Goal: Book appointment/travel/reservation

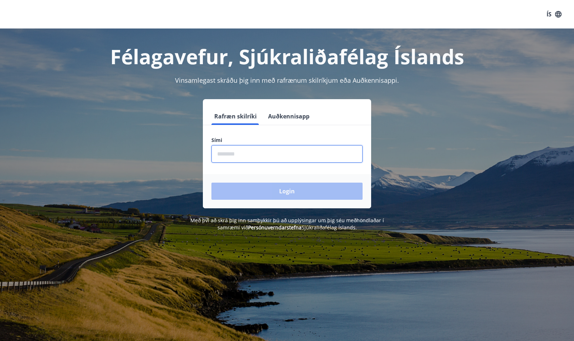
click at [334, 158] on input "phone" at bounding box center [287, 153] width 151 height 17
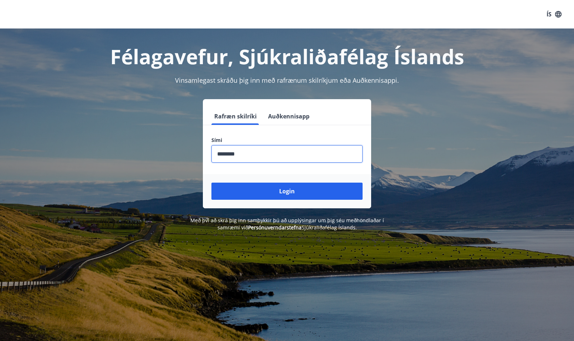
type input "********"
click at [212, 183] on button "Login" at bounding box center [287, 191] width 151 height 17
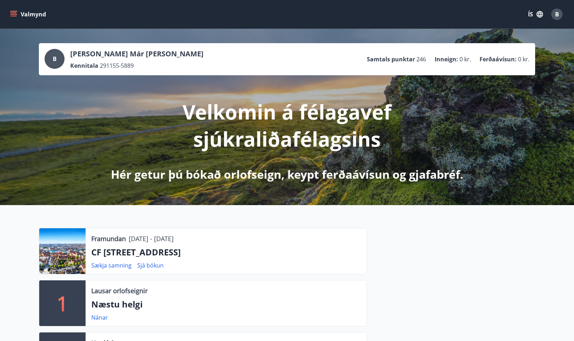
click at [14, 13] on icon "menu" at bounding box center [13, 12] width 6 height 1
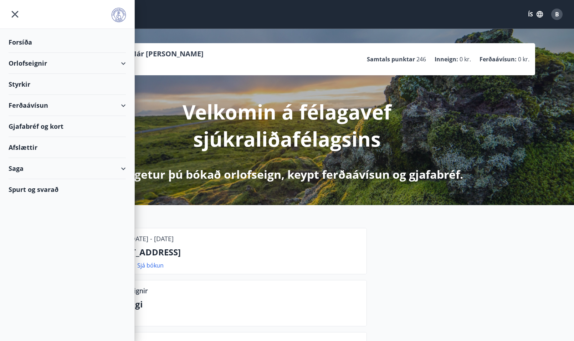
click at [24, 61] on div "Orlofseignir" at bounding box center [67, 63] width 117 height 21
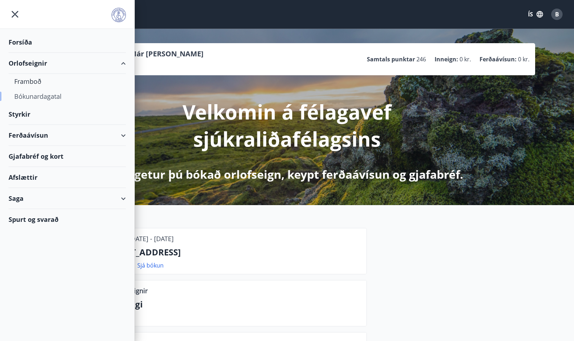
click at [34, 93] on div "Bókunardagatal" at bounding box center [67, 96] width 106 height 15
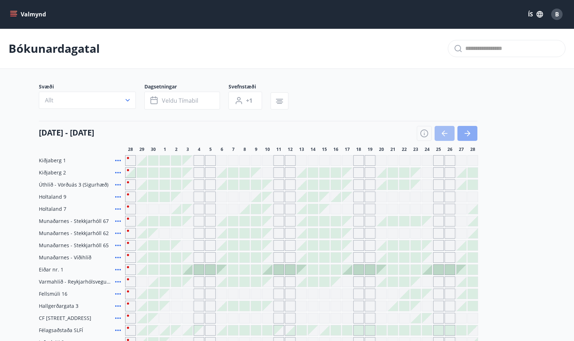
click at [467, 134] on icon "button" at bounding box center [467, 133] width 9 height 9
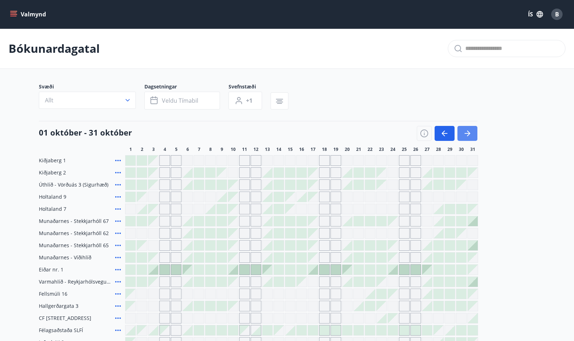
click at [467, 134] on icon "button" at bounding box center [467, 133] width 9 height 9
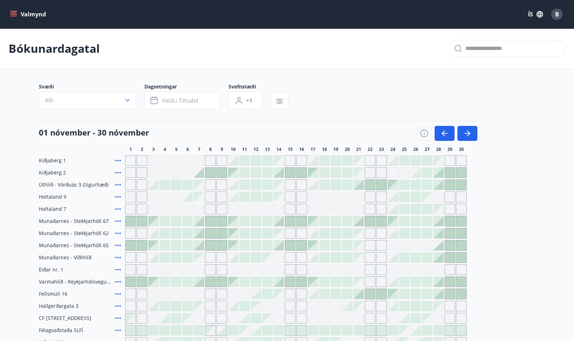
scroll to position [2, 0]
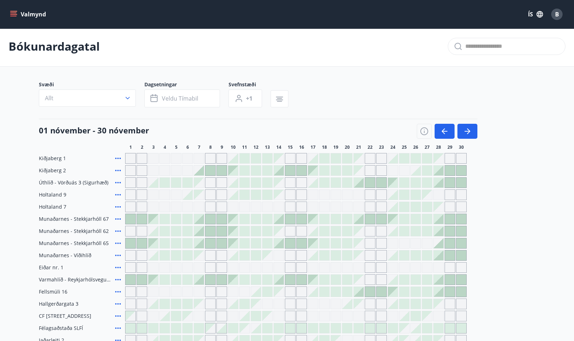
click at [154, 186] on div at bounding box center [153, 183] width 10 height 10
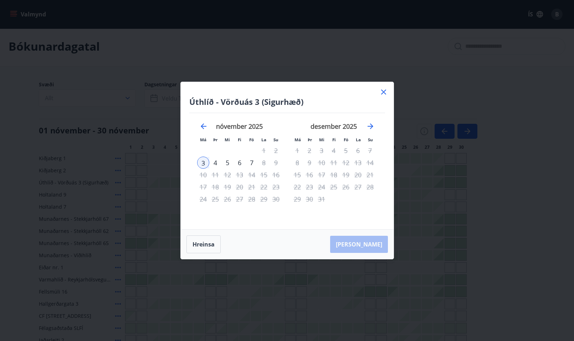
click at [383, 92] on icon at bounding box center [383, 92] width 5 height 5
click at [382, 93] on div "Svæði Allt Dagsetningar Veldu tímabil Svefnstæði +1" at bounding box center [287, 95] width 497 height 29
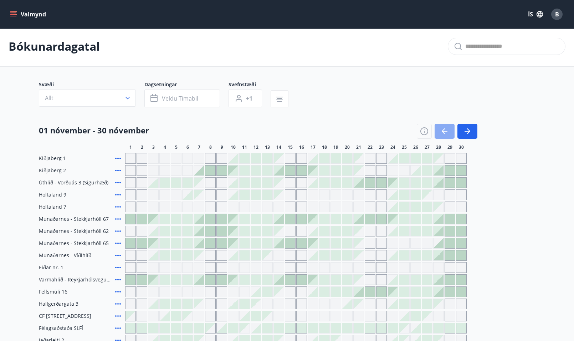
click at [447, 131] on icon "button" at bounding box center [445, 131] width 6 height 1
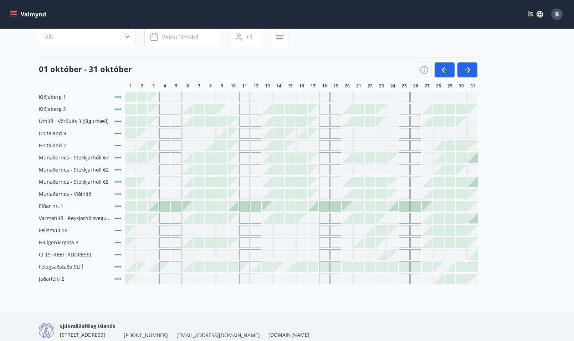
scroll to position [64, 0]
click at [118, 121] on icon at bounding box center [118, 120] width 6 height 1
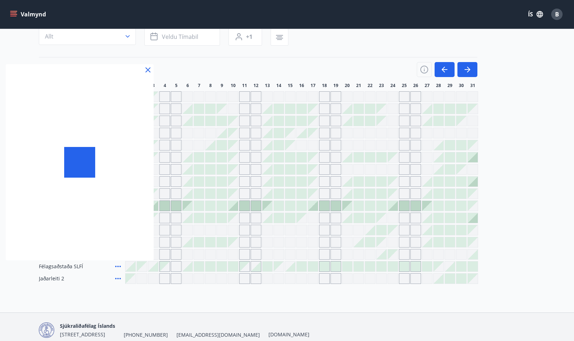
click at [117, 120] on div at bounding box center [80, 162] width 148 height 196
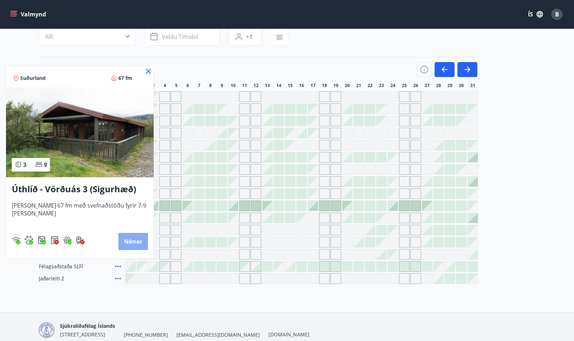
click at [131, 239] on button "Nánar" at bounding box center [133, 241] width 30 height 17
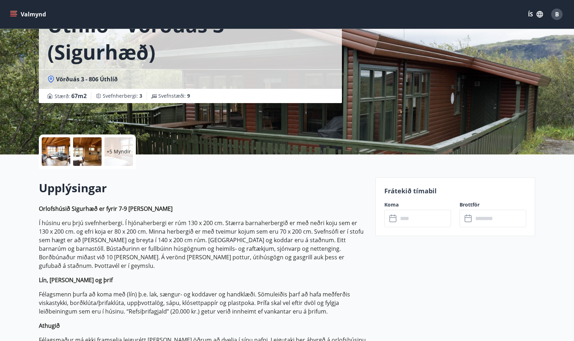
scroll to position [62, 0]
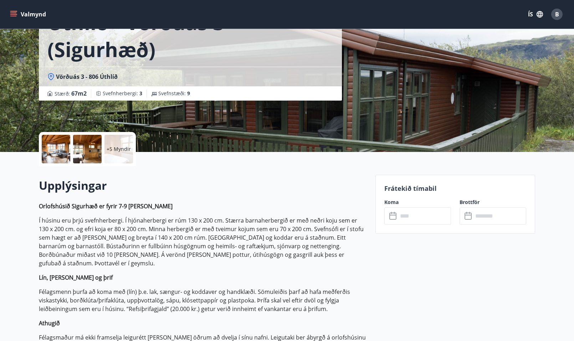
click at [118, 149] on p "+5 Myndir" at bounding box center [119, 149] width 24 height 7
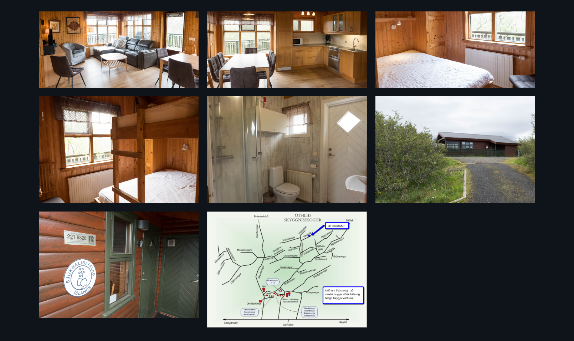
scroll to position [0, 0]
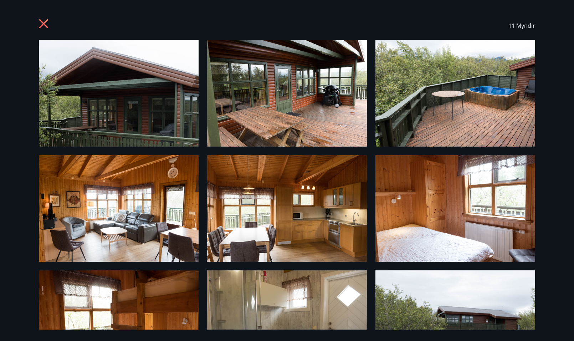
click at [44, 22] on icon at bounding box center [43, 23] width 9 height 9
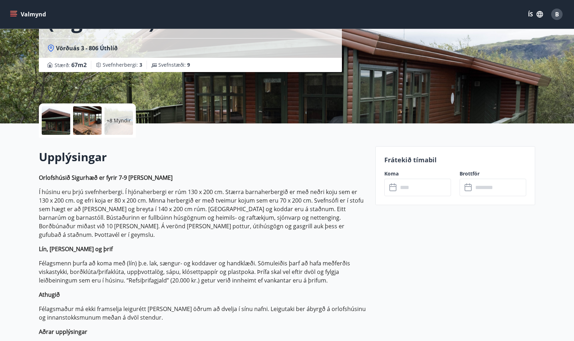
scroll to position [88, 0]
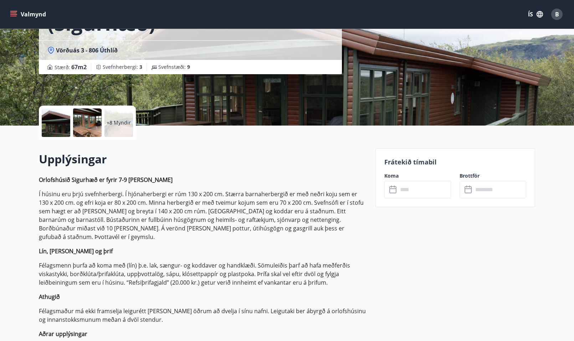
click at [14, 12] on icon "menu" at bounding box center [13, 12] width 6 height 1
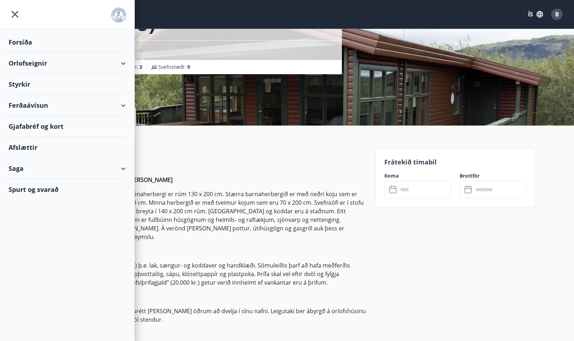
click at [28, 62] on div "Orlofseignir" at bounding box center [67, 63] width 117 height 21
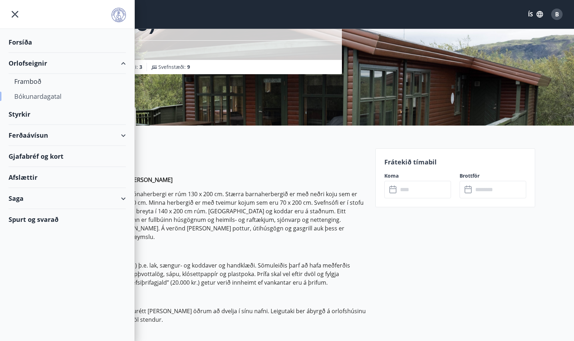
click at [29, 93] on div "Bókunardagatal" at bounding box center [67, 96] width 106 height 15
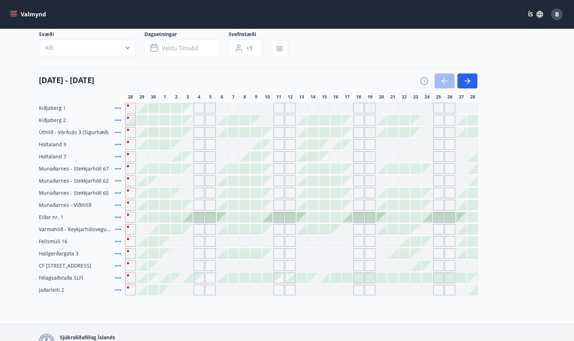
scroll to position [52, 0]
click at [467, 80] on icon "button" at bounding box center [467, 81] width 9 height 9
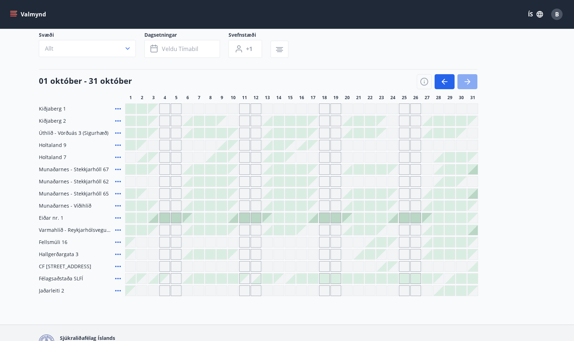
click at [467, 80] on icon "button" at bounding box center [467, 81] width 9 height 9
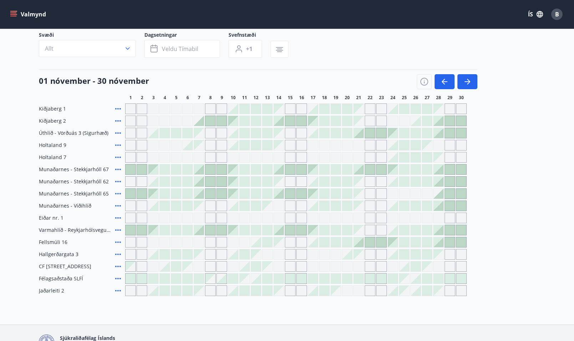
click at [360, 134] on div at bounding box center [359, 133] width 10 height 10
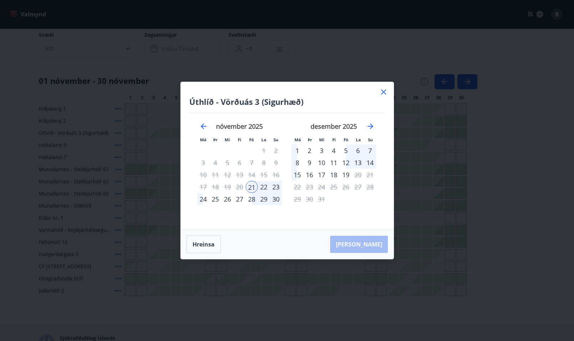
click at [276, 186] on div "23" at bounding box center [276, 187] width 12 height 12
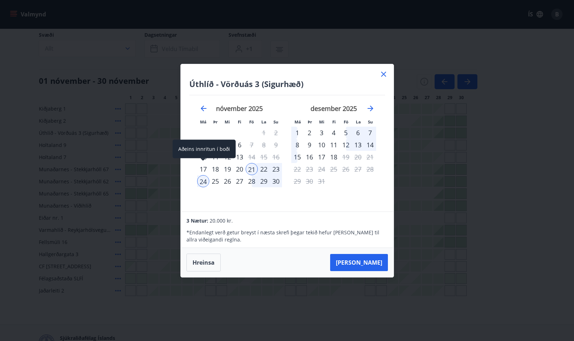
click at [203, 164] on div "17" at bounding box center [203, 169] width 12 height 12
click at [230, 168] on div "19" at bounding box center [228, 169] width 12 height 12
click at [202, 107] on icon "Move backward to switch to the previous month." at bounding box center [204, 109] width 6 height 6
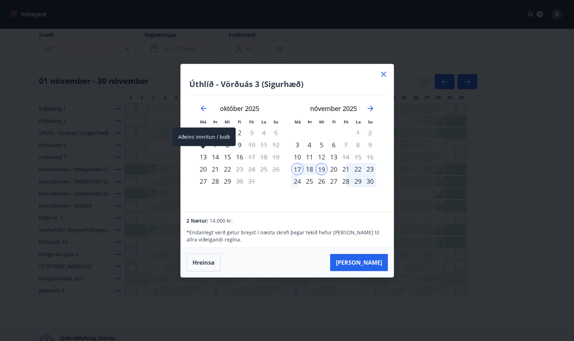
click at [206, 155] on div "13" at bounding box center [203, 157] width 12 height 12
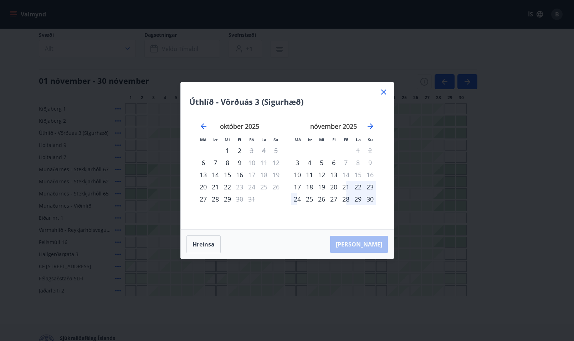
click at [212, 172] on div "14" at bounding box center [215, 175] width 12 height 12
click at [238, 173] on div "16" at bounding box center [240, 175] width 12 height 12
click at [381, 92] on icon at bounding box center [384, 92] width 9 height 9
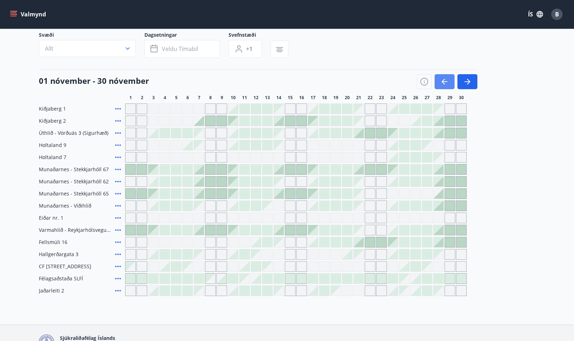
click at [447, 80] on icon "button" at bounding box center [445, 81] width 9 height 9
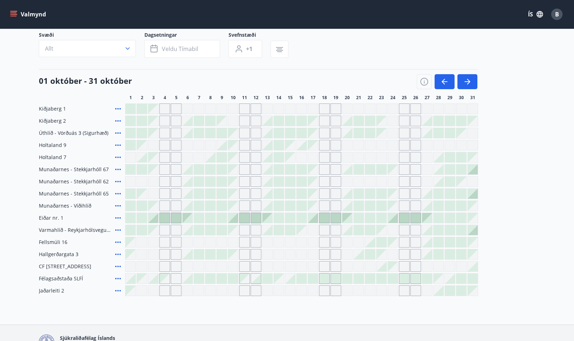
click at [213, 134] on div at bounding box center [211, 133] width 10 height 10
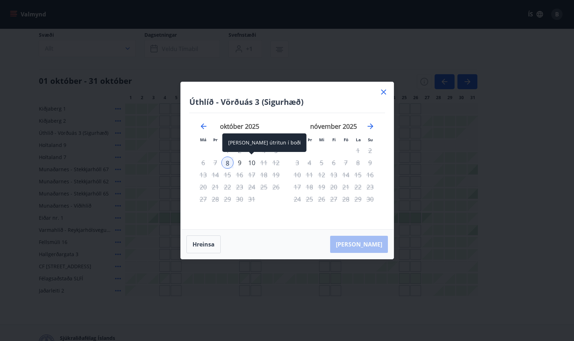
click at [250, 159] on div "10" at bounding box center [252, 163] width 12 height 12
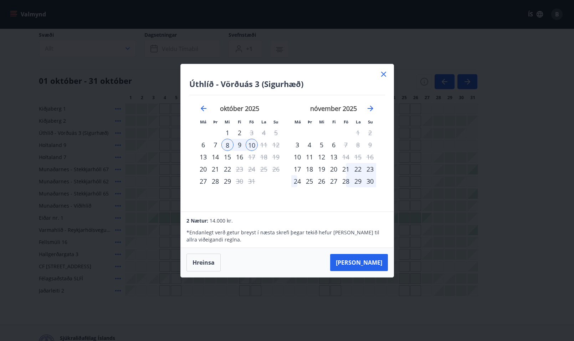
click at [386, 75] on icon at bounding box center [384, 74] width 9 height 9
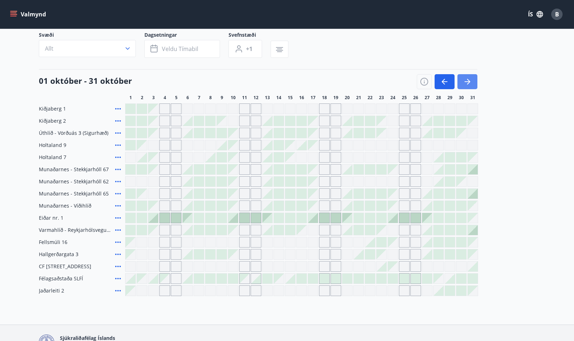
click at [472, 78] on icon "button" at bounding box center [467, 81] width 9 height 9
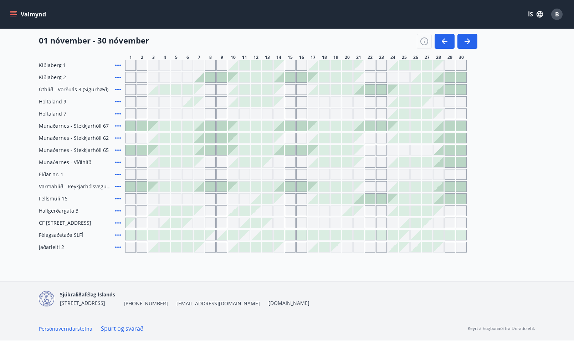
scroll to position [0, 0]
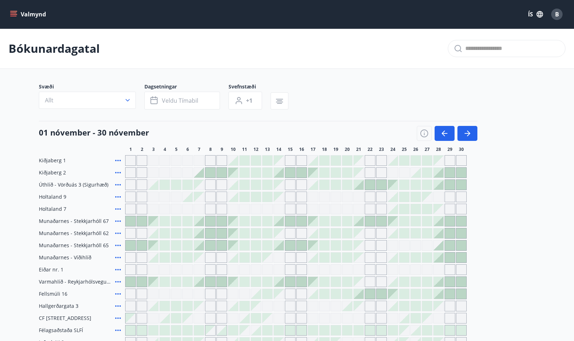
click at [10, 12] on icon "menu" at bounding box center [13, 14] width 7 height 7
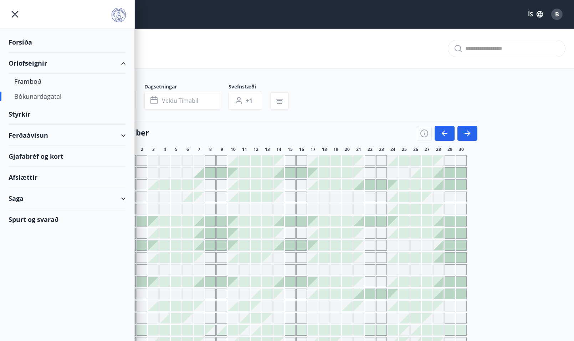
click at [40, 218] on div "Spurt og svarað" at bounding box center [67, 219] width 117 height 21
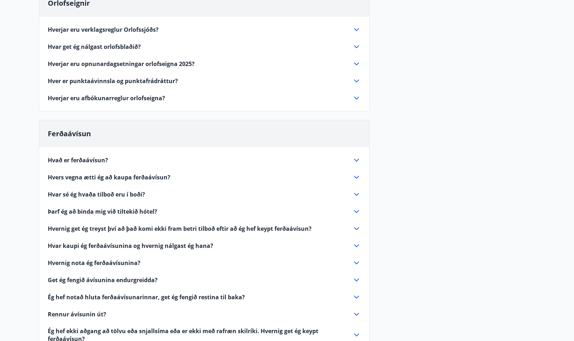
scroll to position [93, 0]
click at [356, 98] on icon at bounding box center [356, 97] width 9 height 9
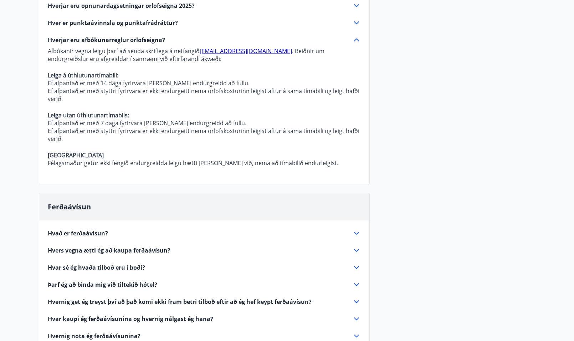
scroll to position [0, 0]
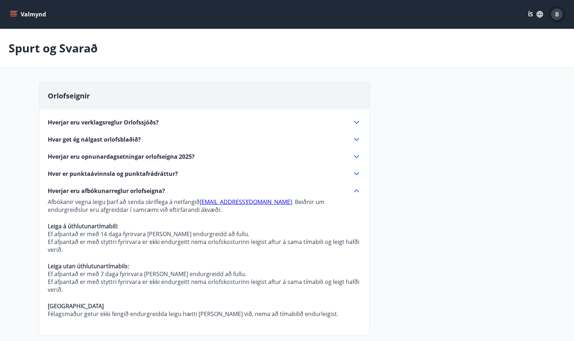
click at [557, 17] on span "B" at bounding box center [557, 14] width 4 height 8
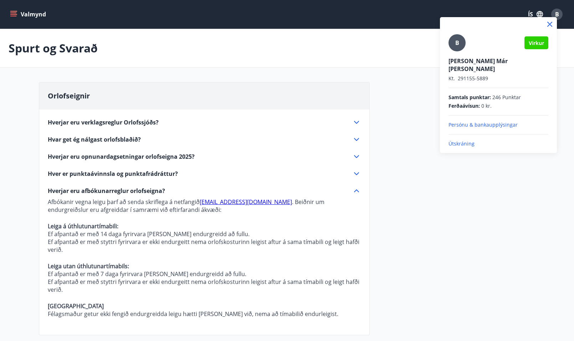
click at [474, 140] on p "Útskráning" at bounding box center [499, 143] width 100 height 7
click at [461, 140] on p "Útskráning" at bounding box center [499, 143] width 100 height 7
